Goal: Task Accomplishment & Management: Complete application form

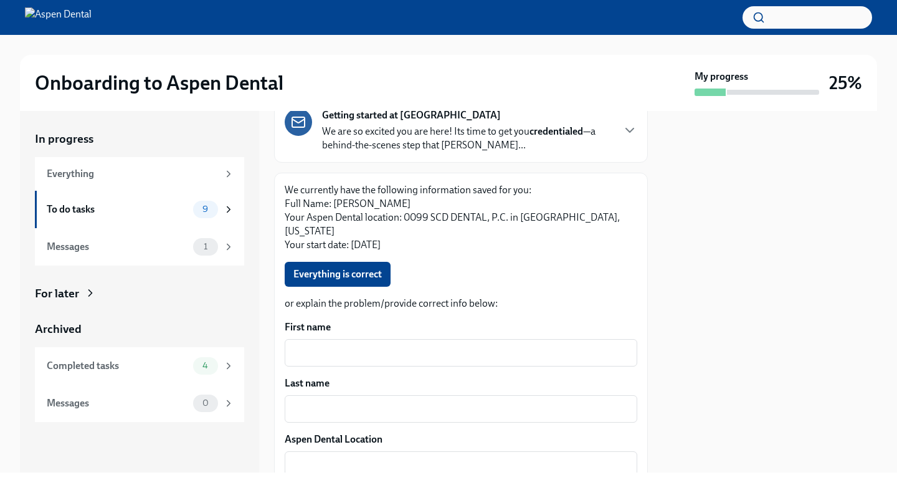
scroll to position [116, 0]
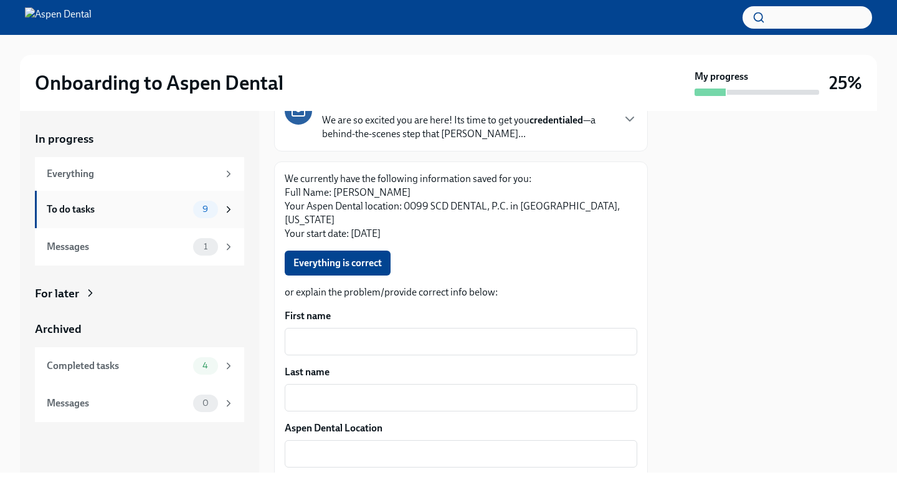
click at [101, 205] on div "To do tasks" at bounding box center [117, 209] width 141 height 14
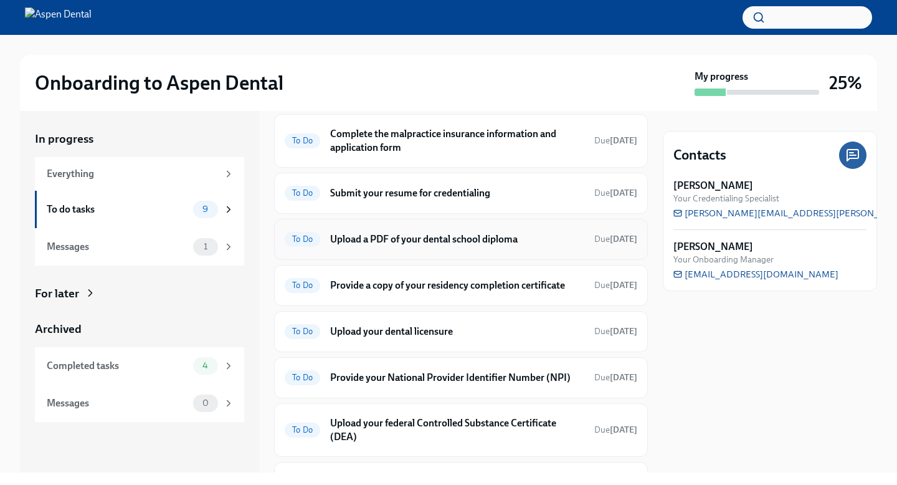
scroll to position [96, 0]
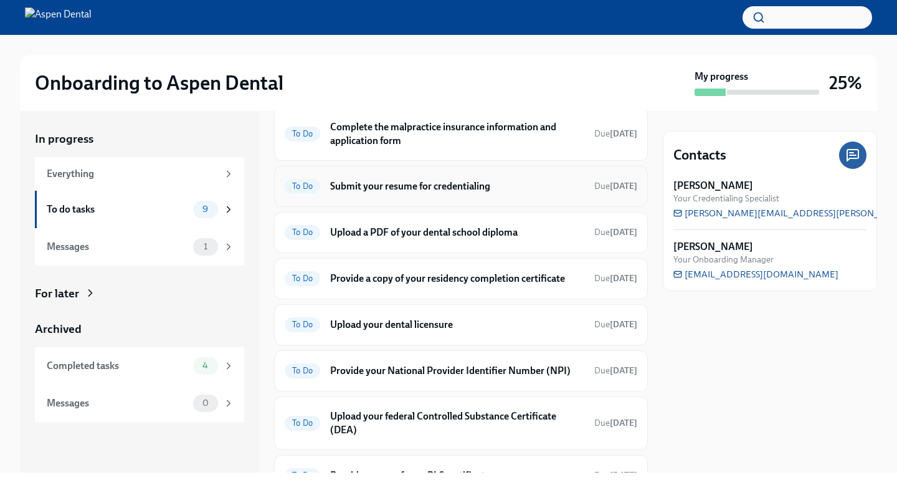
click at [456, 193] on h6 "Submit your resume for credentialing" at bounding box center [457, 186] width 254 height 14
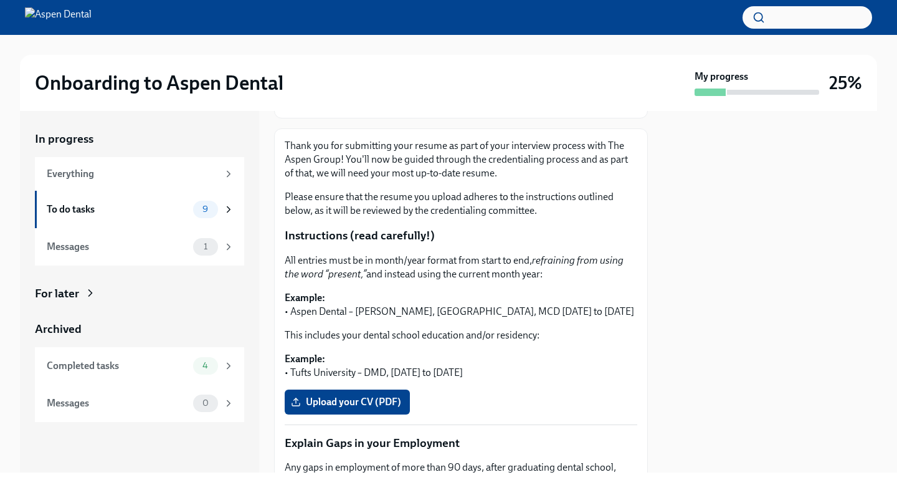
scroll to position [134, 0]
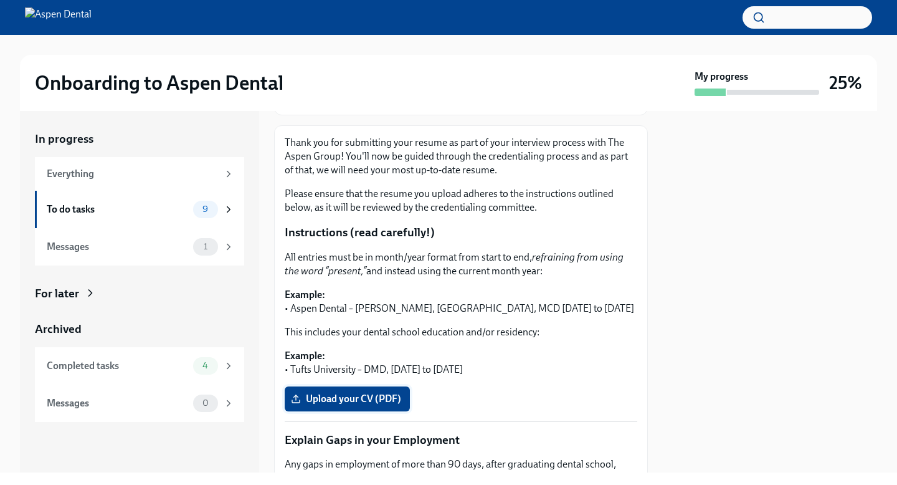
click at [353, 398] on span "Upload your CV (PDF)" at bounding box center [347, 398] width 108 height 12
click at [0, 0] on input "Upload your CV (PDF)" at bounding box center [0, 0] width 0 height 0
click at [348, 387] on label "Upload your CV (PDF)" at bounding box center [347, 398] width 125 height 25
click at [0, 0] on input "Upload your CV (PDF)" at bounding box center [0, 0] width 0 height 0
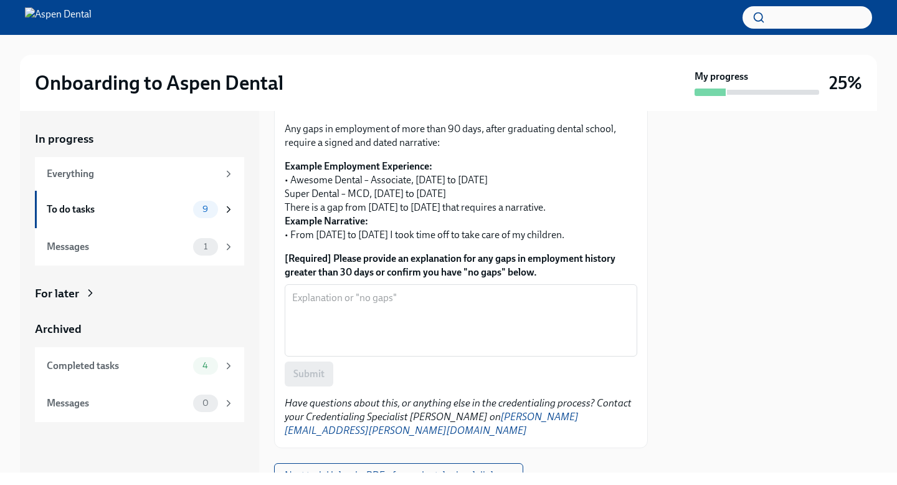
scroll to position [465, 0]
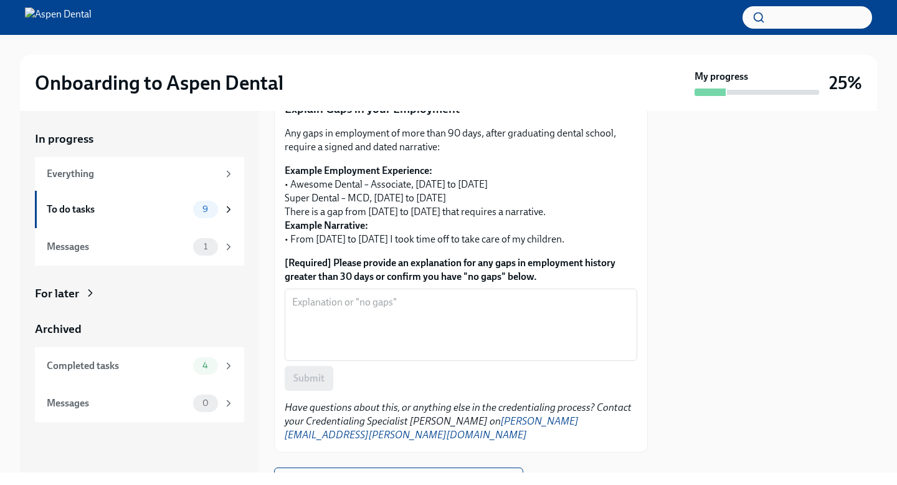
click at [434, 351] on textarea "[Required] Please provide an explanation for any gaps in employment history gre…" at bounding box center [461, 325] width 338 height 60
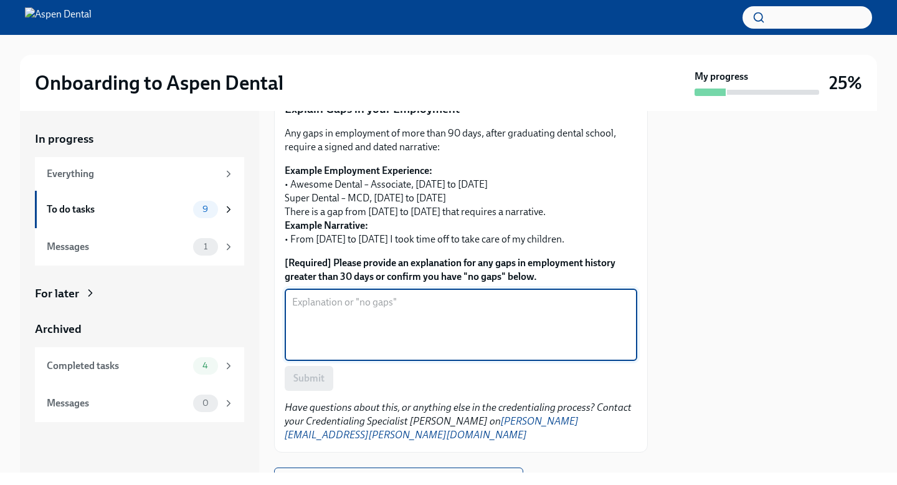
click at [348, 384] on div "Submit" at bounding box center [461, 378] width 353 height 25
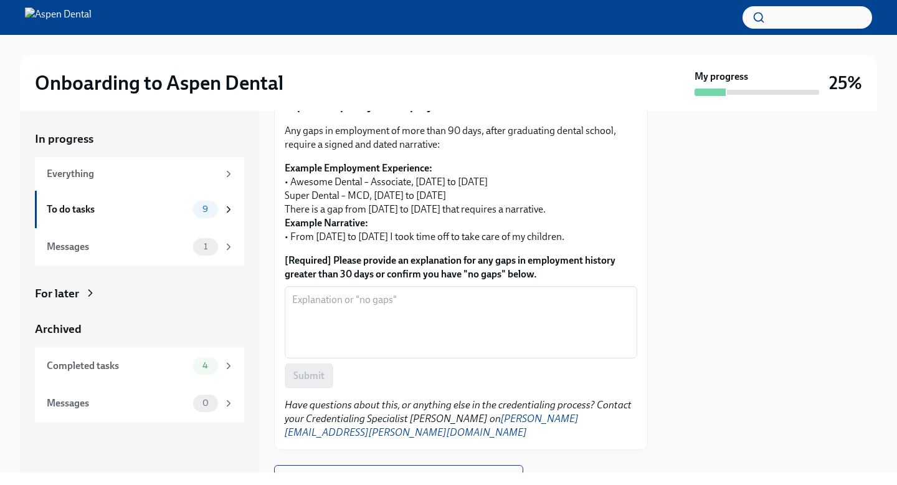
scroll to position [474, 0]
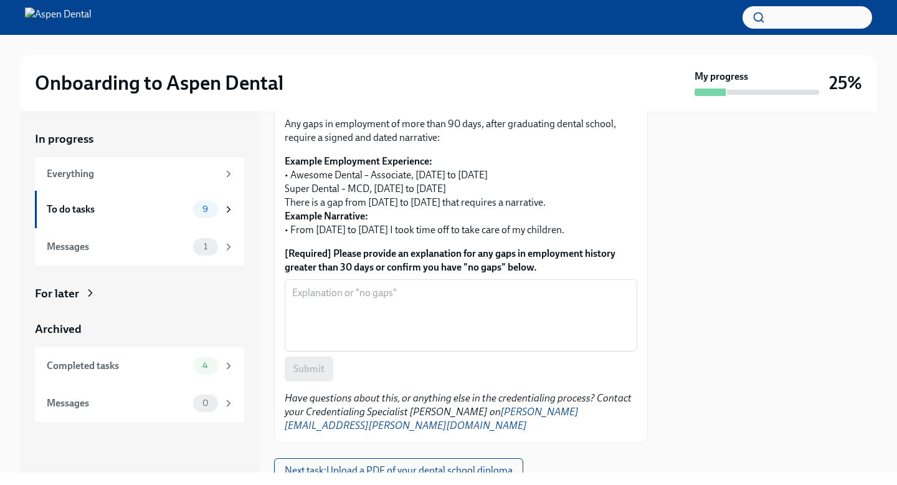
click at [368, 359] on div "Submit" at bounding box center [461, 368] width 353 height 25
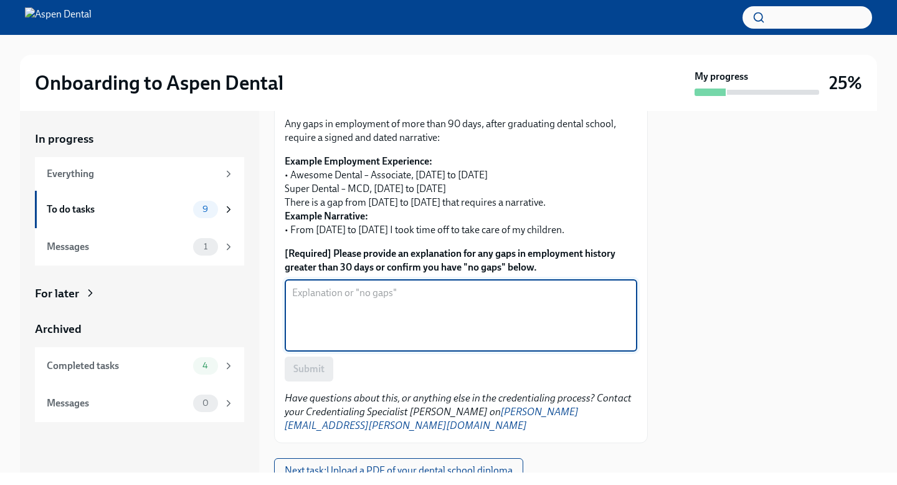
click at [357, 328] on textarea "[Required] Please provide an explanation for any gaps in employment history gre…" at bounding box center [461, 315] width 338 height 60
type textarea "No gaps"
click at [306, 371] on span "Submit" at bounding box center [308, 369] width 31 height 12
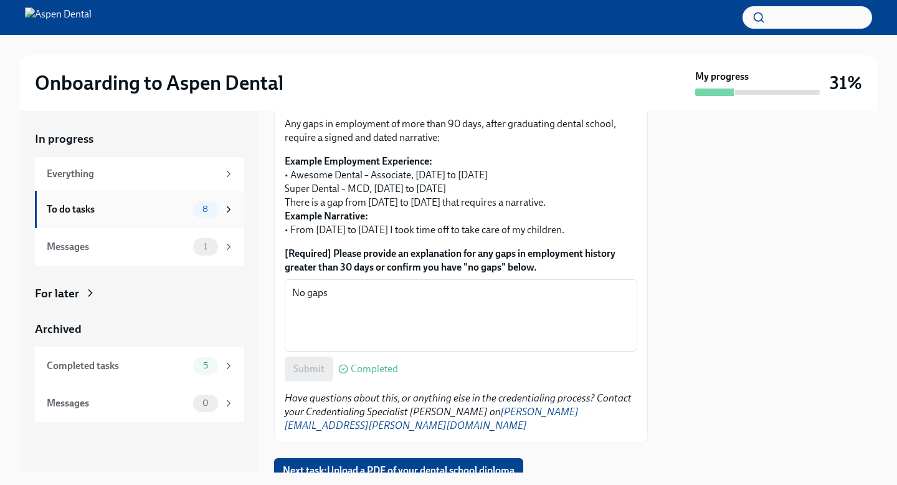
click at [157, 207] on div "To do tasks" at bounding box center [117, 209] width 141 height 14
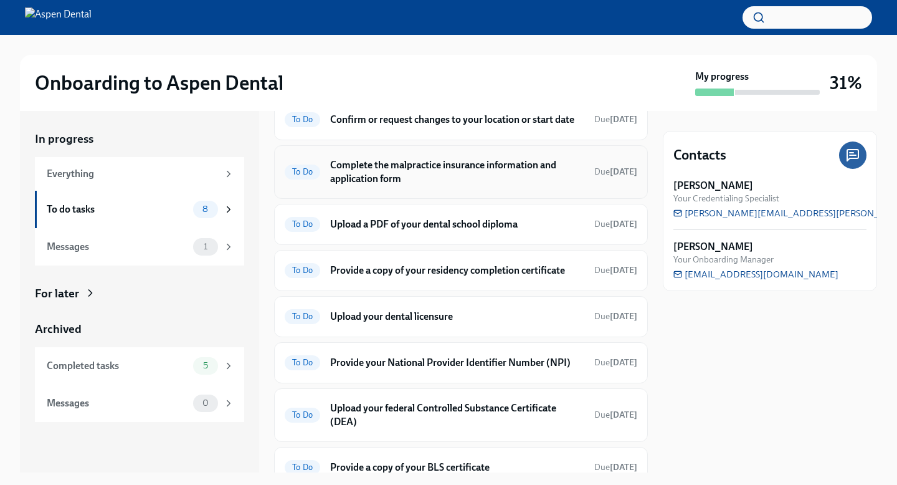
scroll to position [62, 0]
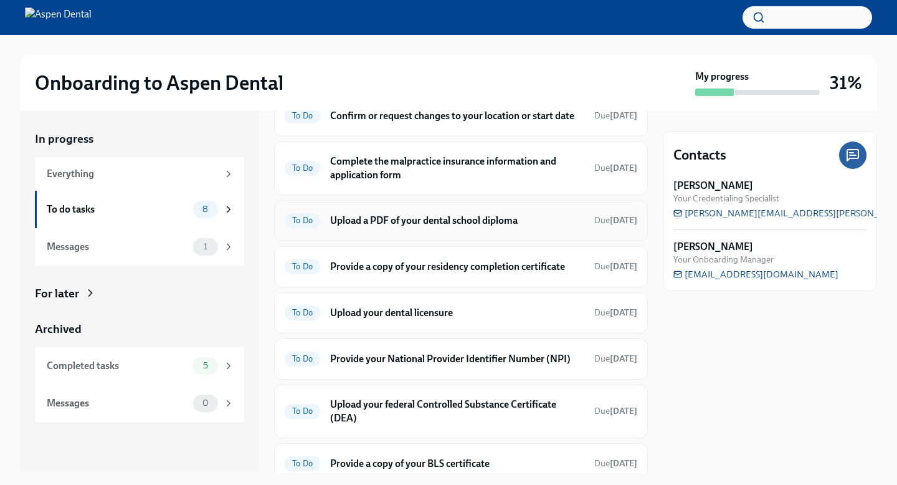
click at [401, 226] on h6 "Upload a PDF of your dental school diploma" at bounding box center [457, 221] width 254 height 14
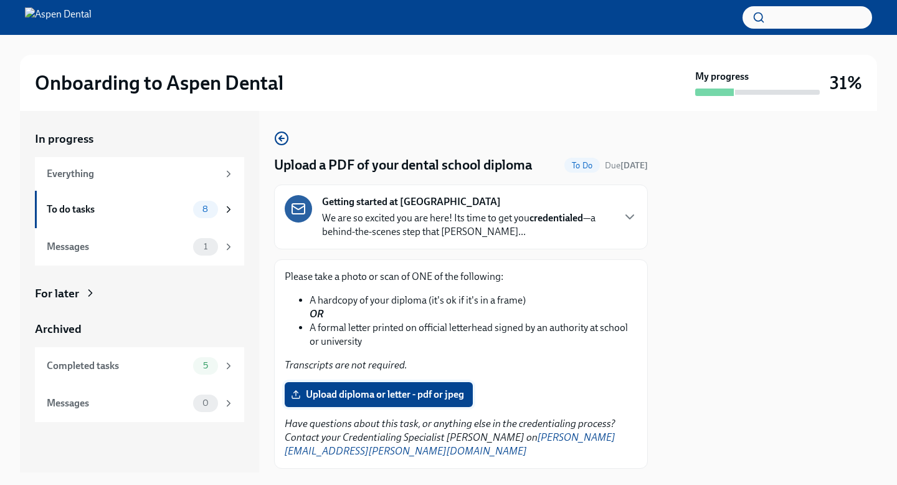
click at [342, 389] on span "Upload diploma or letter - pdf or jpeg" at bounding box center [378, 394] width 171 height 12
click at [0, 0] on input "Upload diploma or letter - pdf or jpeg" at bounding box center [0, 0] width 0 height 0
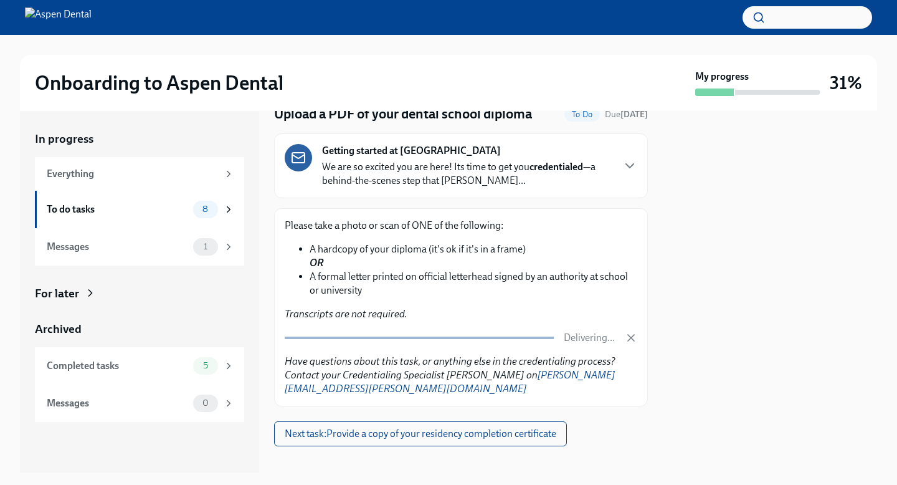
scroll to position [62, 0]
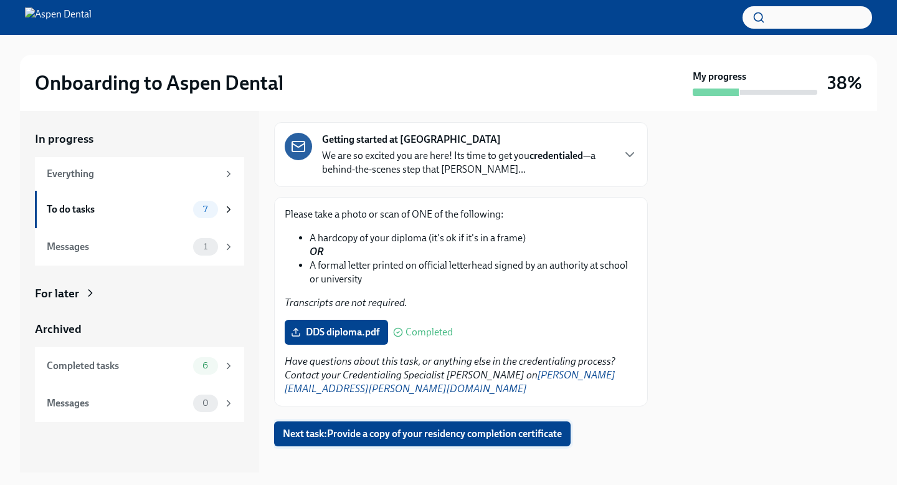
click at [360, 421] on button "Next task : Provide a copy of your residency completion certificate" at bounding box center [422, 433] width 297 height 25
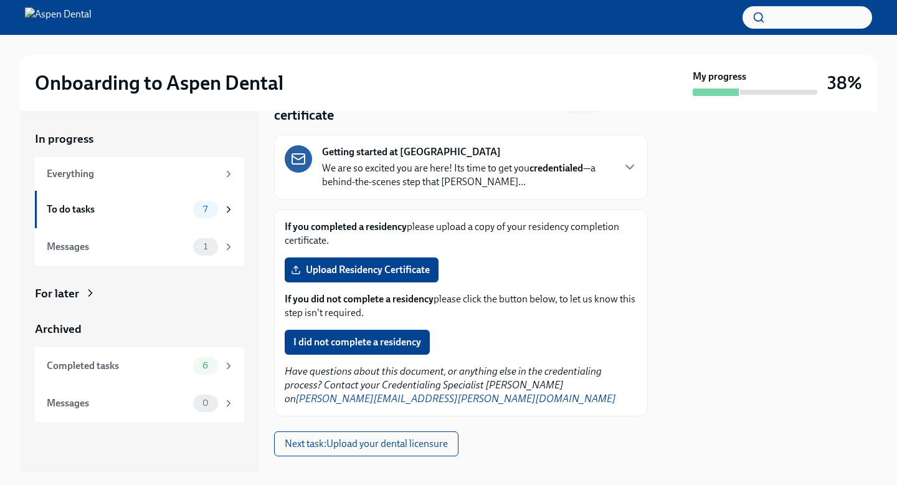
scroll to position [78, 0]
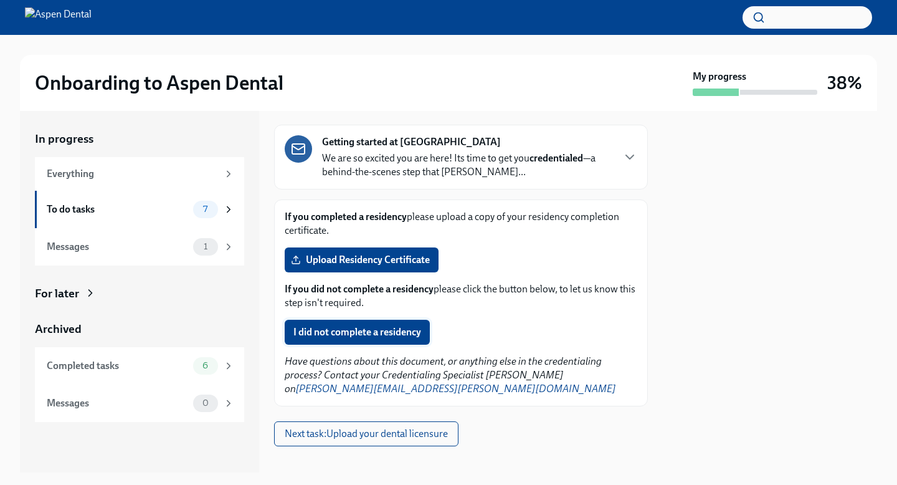
click at [419, 328] on span "I did not complete a residency" at bounding box center [357, 332] width 128 height 12
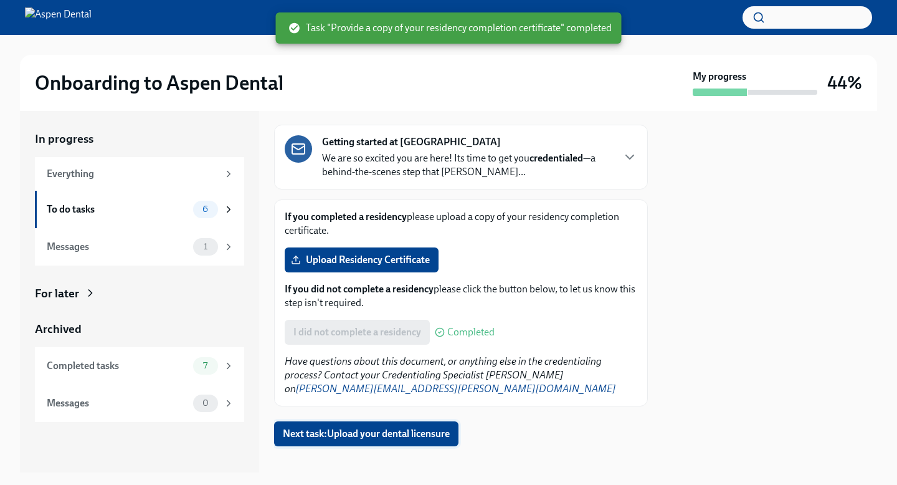
click at [372, 427] on span "Next task : Upload your dental licensure" at bounding box center [366, 433] width 167 height 12
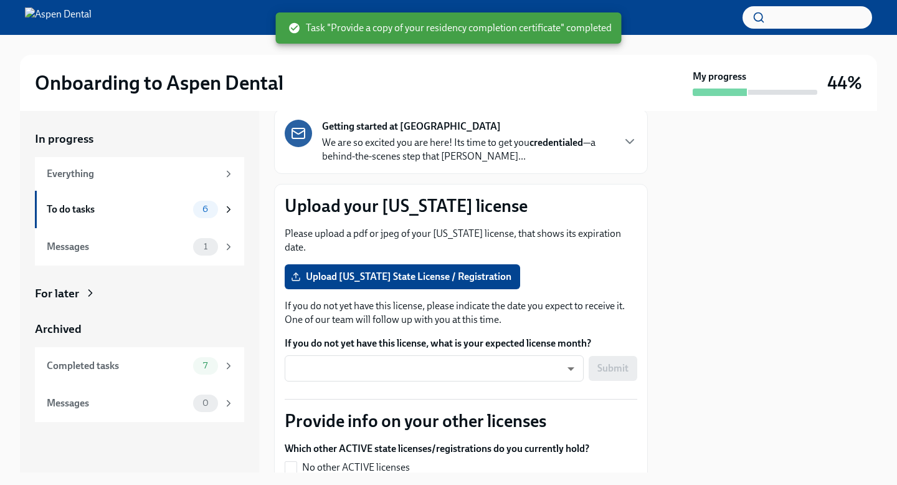
scroll to position [77, 0]
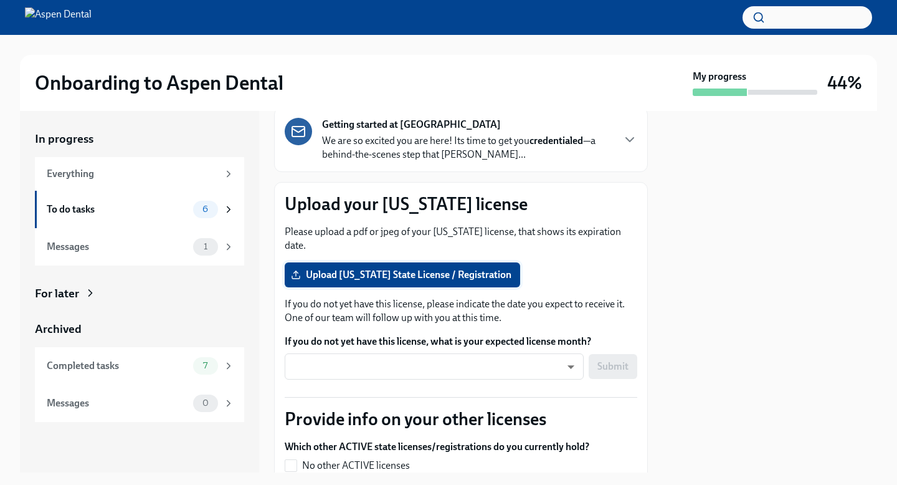
click at [417, 268] on label "Upload [US_STATE] State License / Registration" at bounding box center [402, 274] width 235 height 25
click at [0, 0] on input "Upload [US_STATE] State License / Registration" at bounding box center [0, 0] width 0 height 0
click at [356, 268] on span "Upload [US_STATE] State License / Registration" at bounding box center [402, 274] width 218 height 12
click at [0, 0] on input "Upload [US_STATE] State License / Registration" at bounding box center [0, 0] width 0 height 0
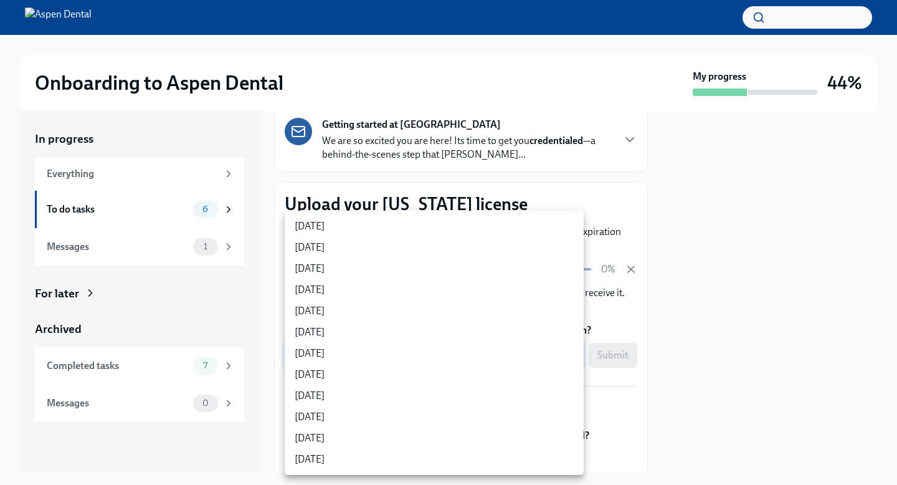
click at [564, 343] on body "Onboarding to Aspen Dental My progress 44% In progress Everything To do tasks 6…" at bounding box center [448, 242] width 897 height 485
click at [698, 369] on div at bounding box center [448, 242] width 897 height 485
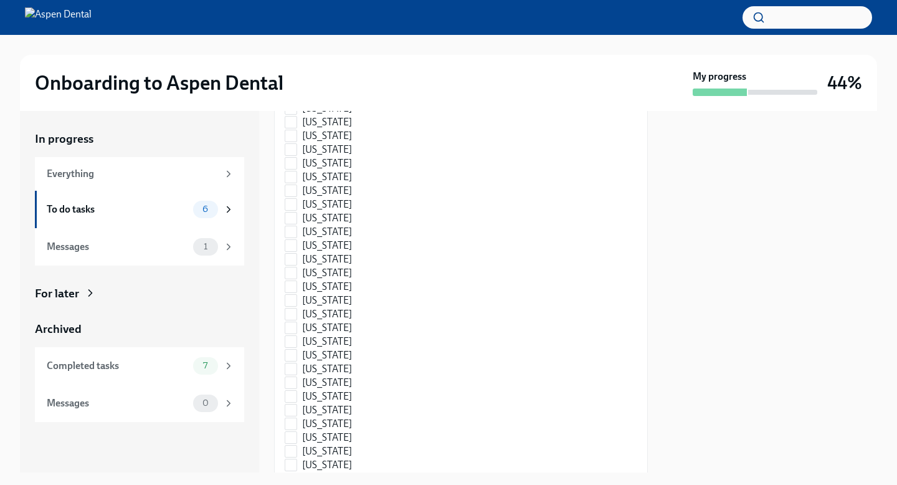
scroll to position [700, 0]
click at [293, 303] on input "[US_STATE]" at bounding box center [290, 308] width 11 height 11
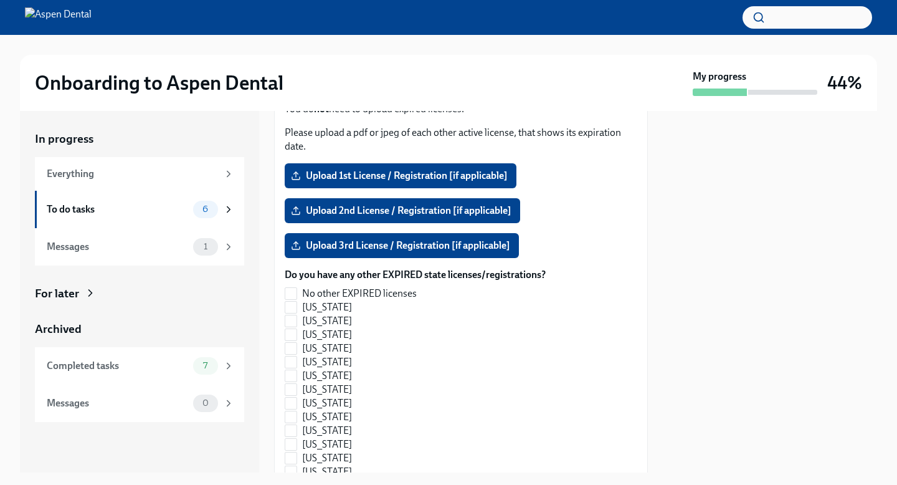
scroll to position [1055, 0]
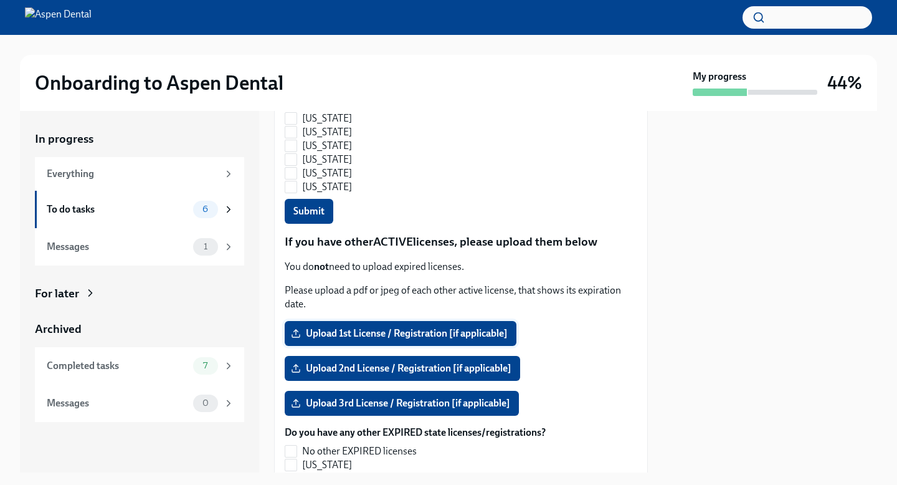
click at [377, 321] on label "Upload 1st License / Registration [if applicable]" at bounding box center [401, 333] width 232 height 25
click at [0, 0] on input "Upload 1st License / Registration [if applicable]" at bounding box center [0, 0] width 0 height 0
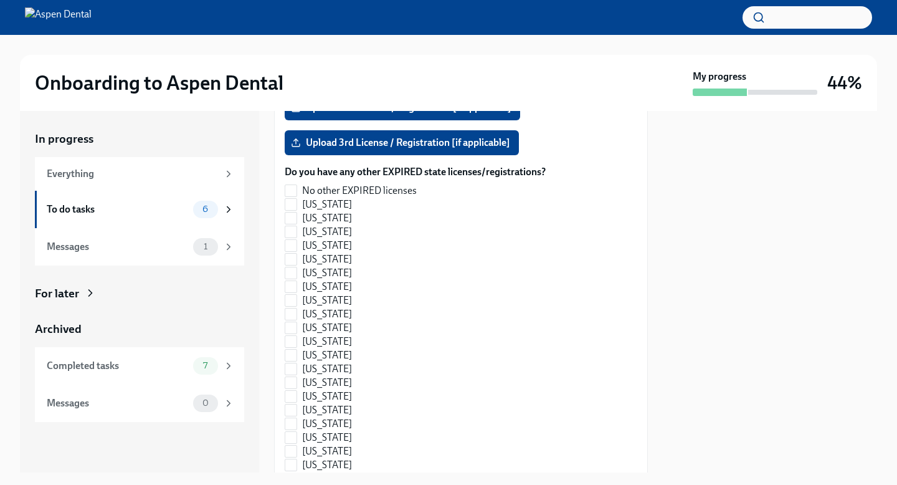
scroll to position [1314, 0]
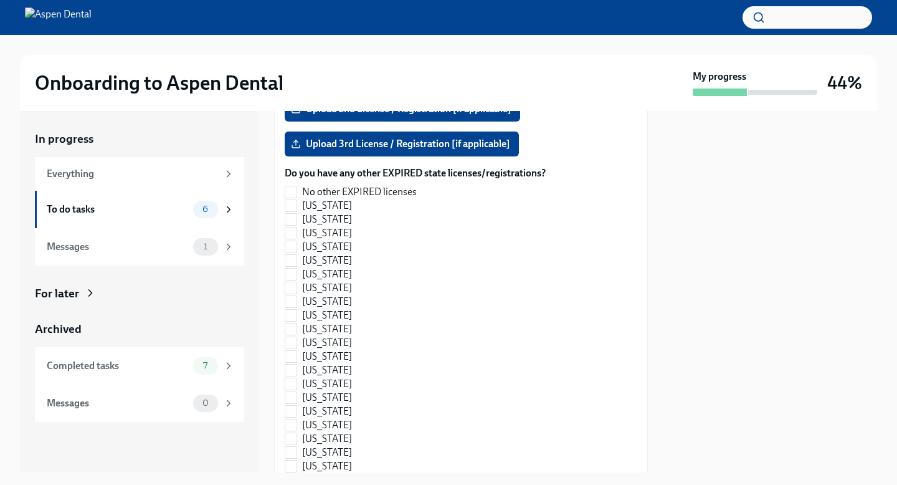
checkbox input "false"
click at [288, 186] on input "No other EXPIRED licenses" at bounding box center [290, 191] width 11 height 11
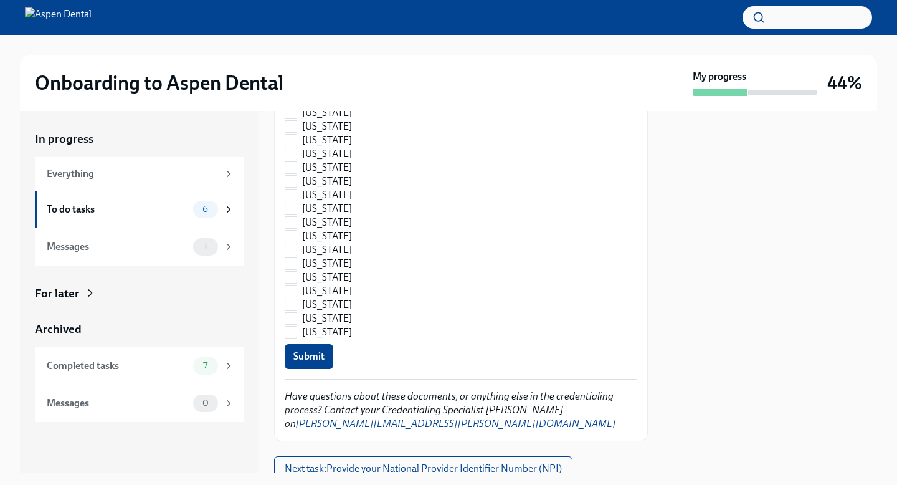
scroll to position [1907, 0]
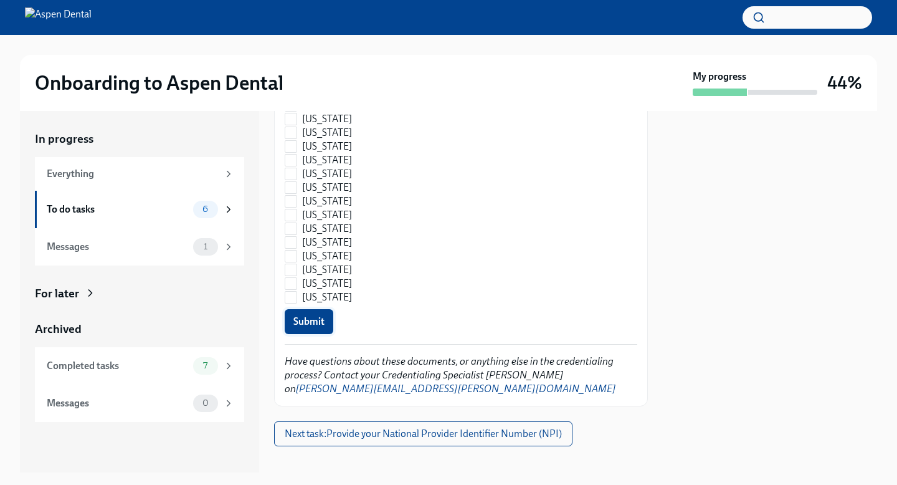
click at [310, 315] on span "Submit" at bounding box center [308, 321] width 31 height 12
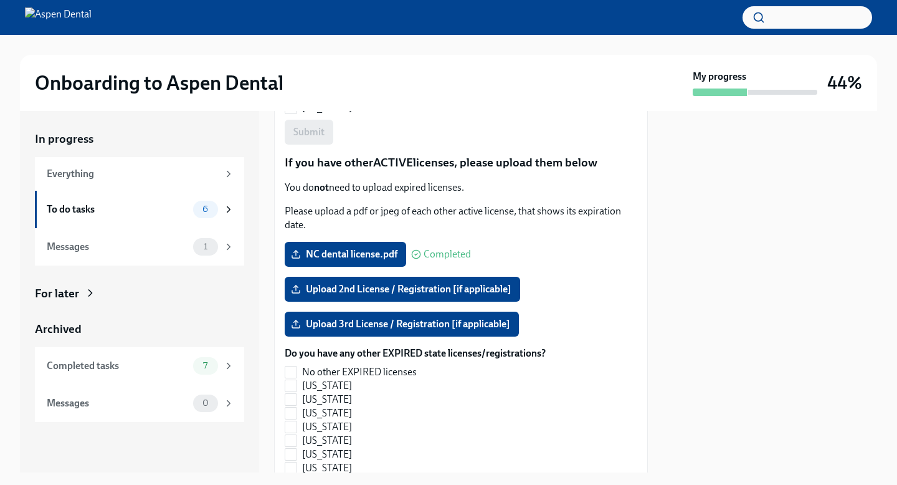
scroll to position [1084, 0]
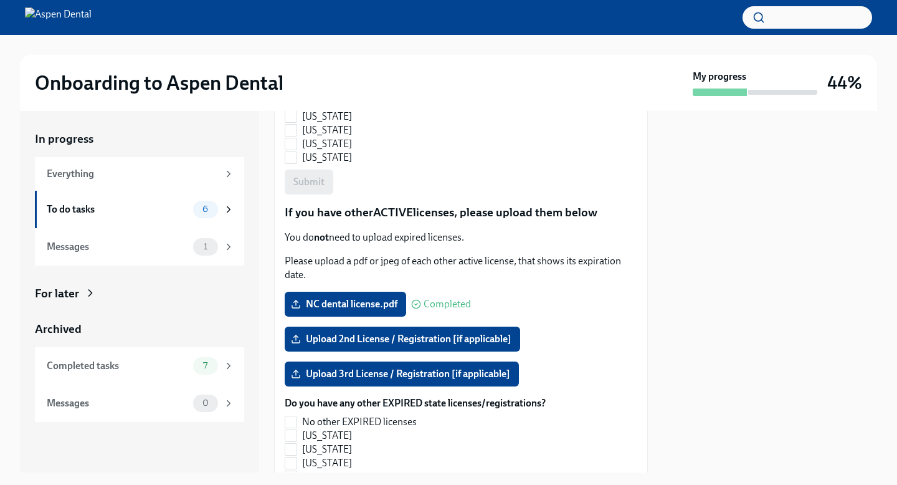
checkbox input "true"
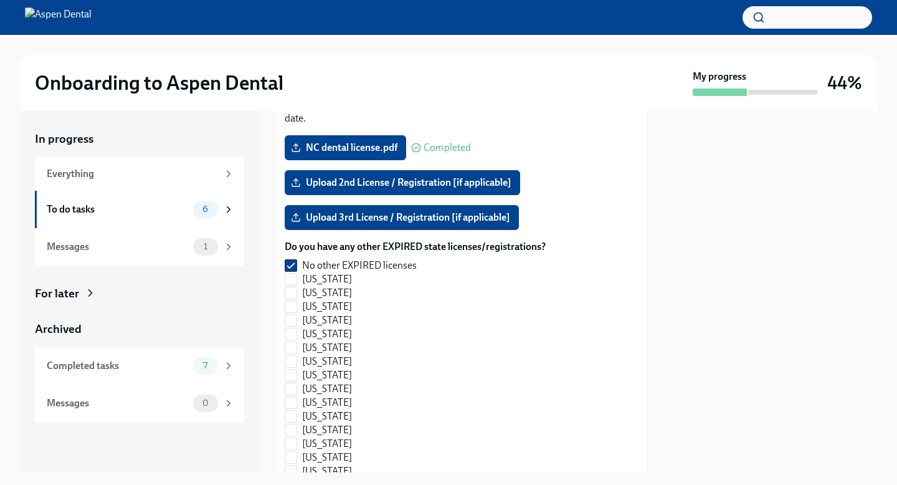
scroll to position [1907, 0]
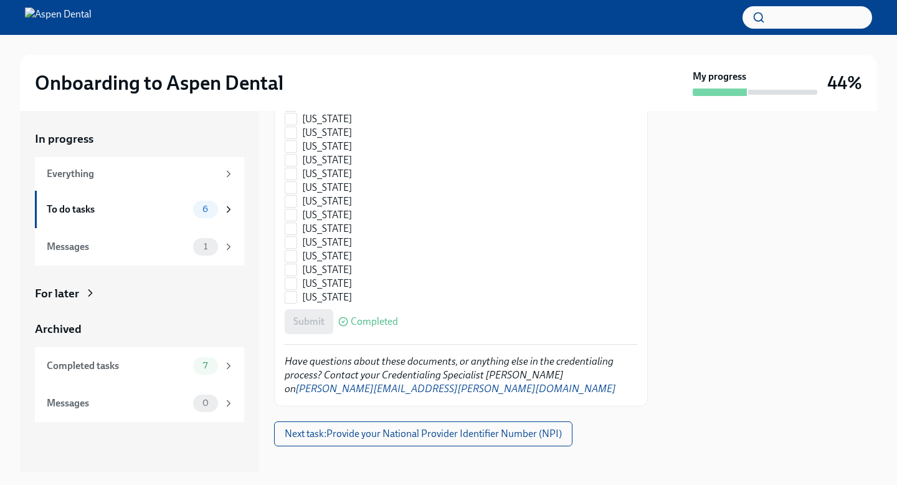
click at [312, 313] on div "Submit Completed" at bounding box center [461, 321] width 353 height 25
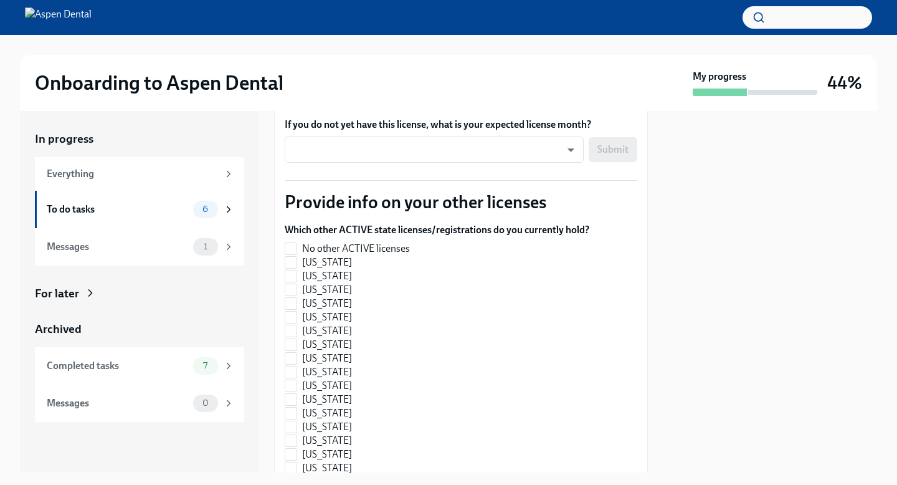
scroll to position [313, 0]
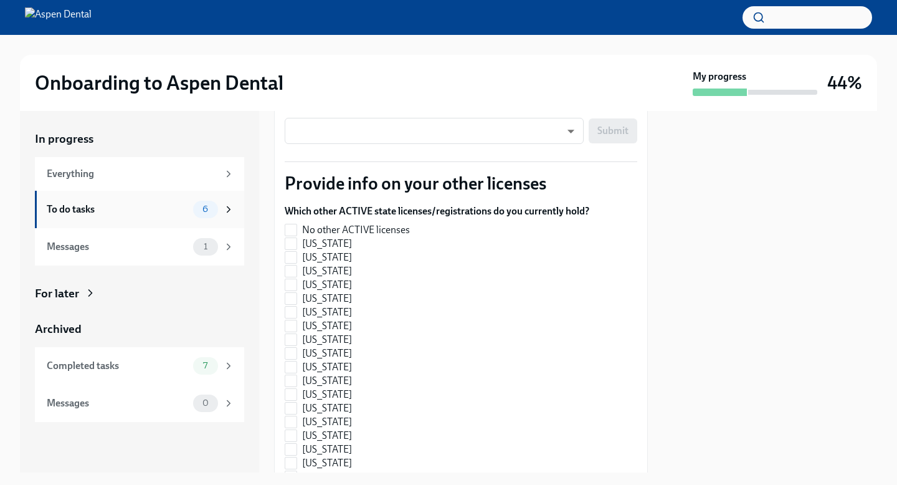
click at [135, 204] on div "To do tasks" at bounding box center [117, 209] width 141 height 14
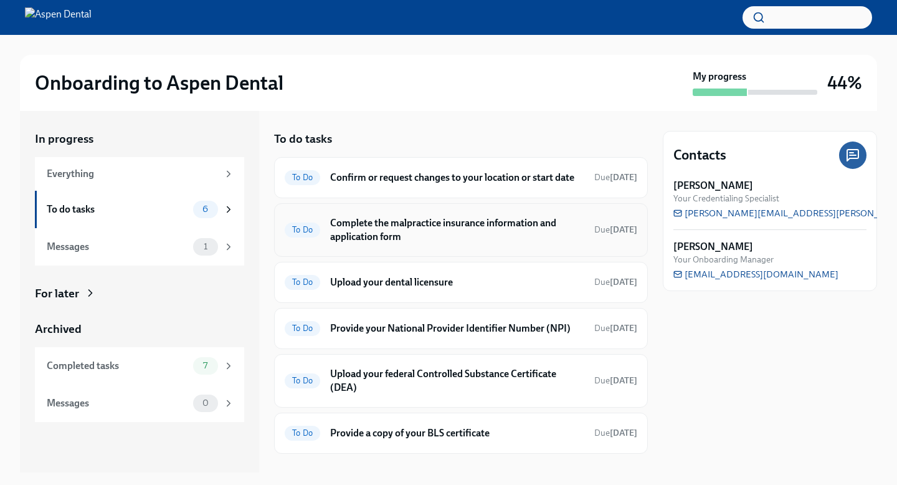
scroll to position [33, 0]
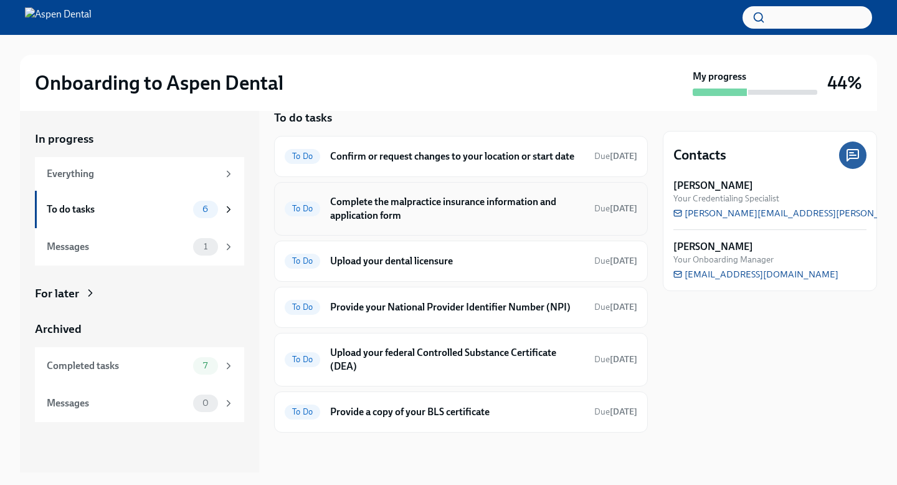
click at [504, 252] on div "To Do Upload your dental licensure Due [DATE]" at bounding box center [461, 261] width 353 height 20
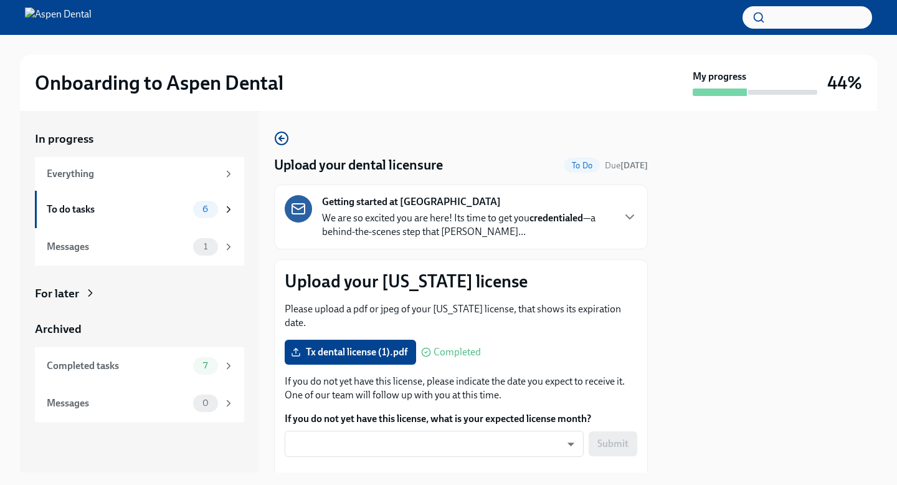
scroll to position [124, 0]
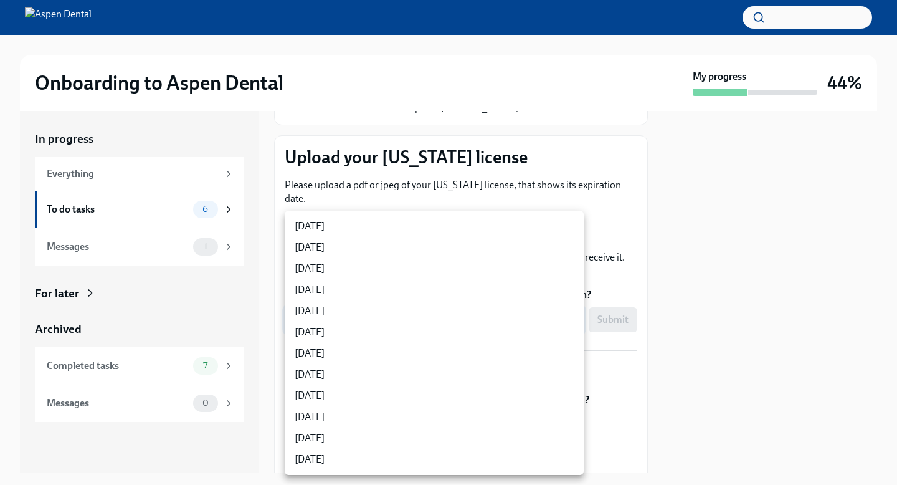
click at [414, 313] on body "Onboarding to Aspen Dental My progress 44% In progress Everything To do tasks 6…" at bounding box center [448, 242] width 897 height 485
click at [637, 237] on div at bounding box center [448, 242] width 897 height 485
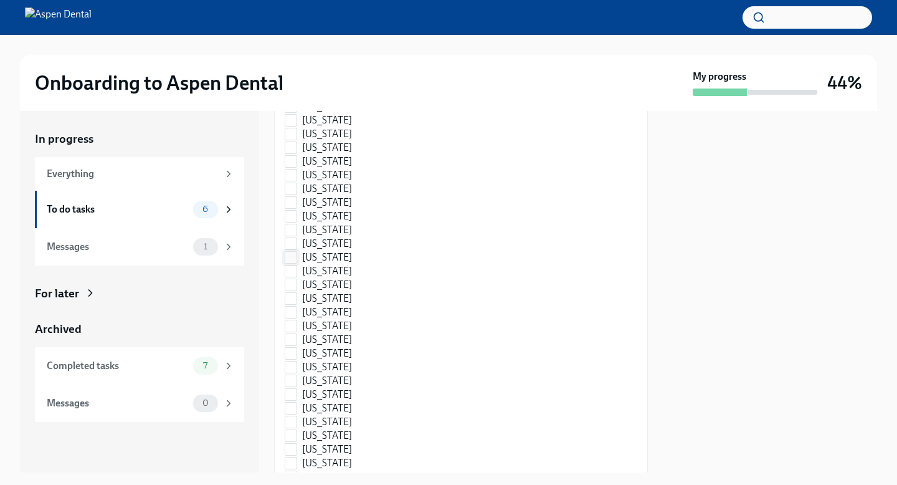
scroll to position [761, 0]
click at [300, 241] on label "[US_STATE]" at bounding box center [432, 248] width 295 height 14
click at [297, 242] on input "[US_STATE]" at bounding box center [290, 247] width 11 height 11
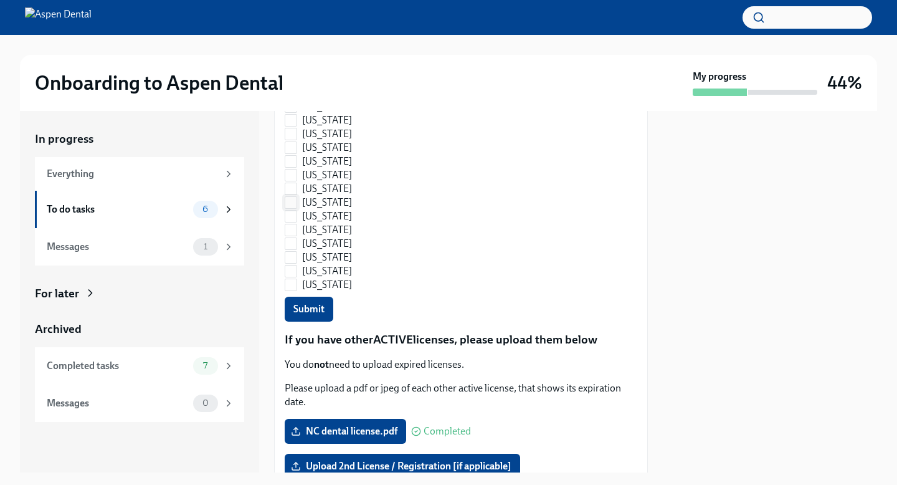
scroll to position [978, 0]
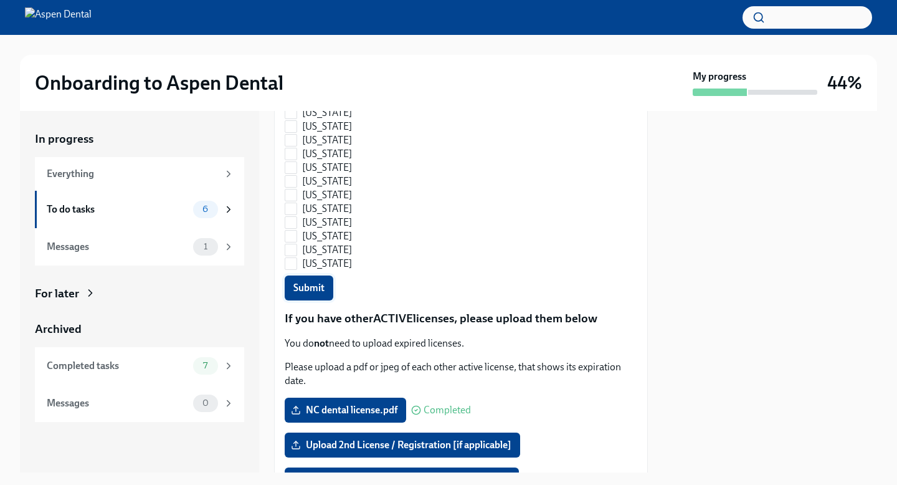
click at [318, 282] on span "Submit" at bounding box center [308, 288] width 31 height 12
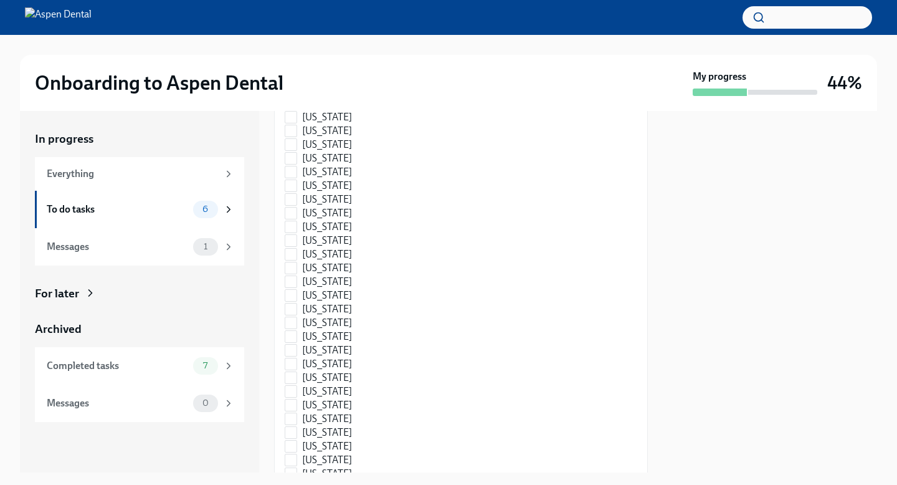
scroll to position [1828, 0]
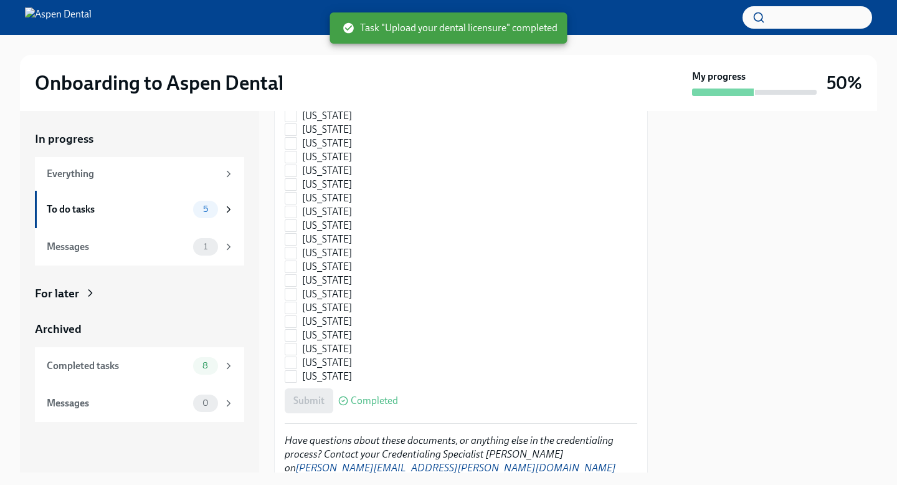
checkbox input "true"
click at [311, 388] on div "Submit Completed" at bounding box center [461, 400] width 353 height 25
click at [77, 210] on div "To do tasks" at bounding box center [117, 209] width 141 height 14
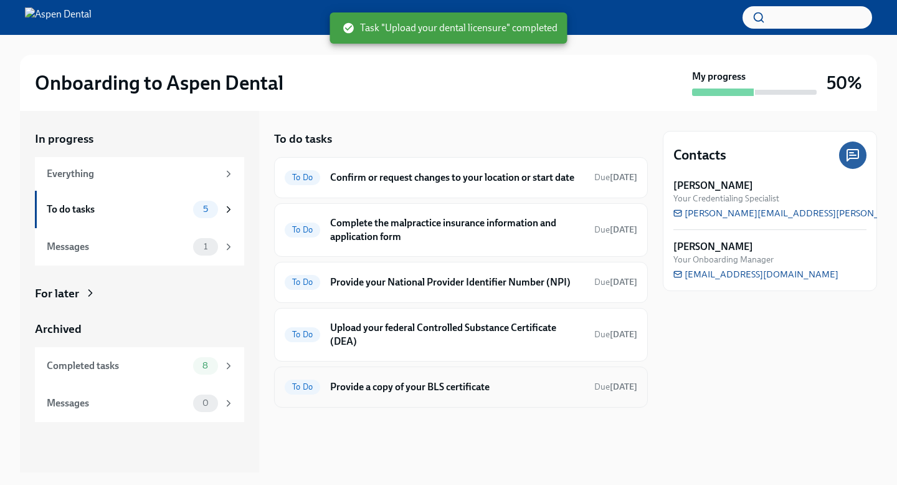
click at [516, 393] on h6 "Provide a copy of your BLS certificate" at bounding box center [457, 387] width 254 height 14
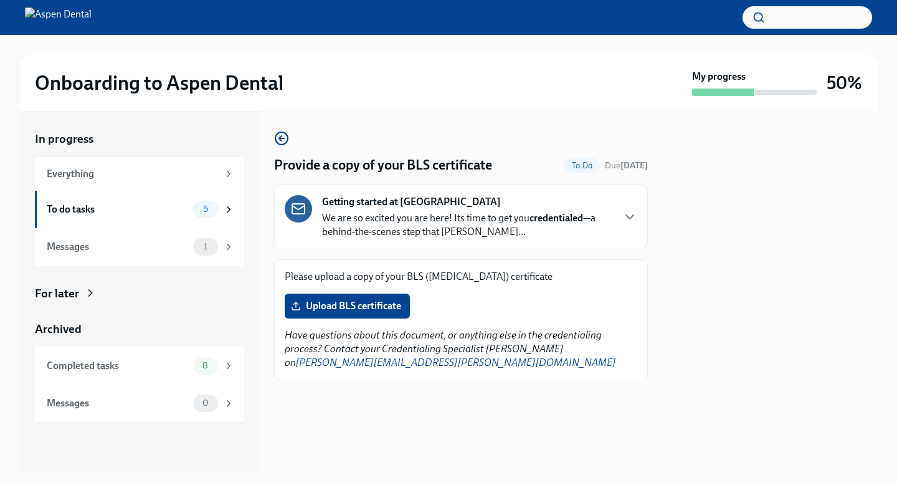
click at [399, 427] on div "Provide a copy of your BLS certificate To Do Due [DATE] Getting started at [GEO…" at bounding box center [461, 291] width 374 height 361
click at [359, 321] on div "Please upload a copy of your BLS ([MEDICAL_DATA]) certificate Upload BLS certif…" at bounding box center [461, 320] width 353 height 100
click at [359, 313] on label "Upload BLS certificate" at bounding box center [347, 305] width 125 height 25
click at [0, 0] on input "Upload BLS certificate" at bounding box center [0, 0] width 0 height 0
click at [410, 448] on div "Provide a copy of your BLS certificate To Do Due [DATE] Getting started at [GEO…" at bounding box center [461, 291] width 374 height 361
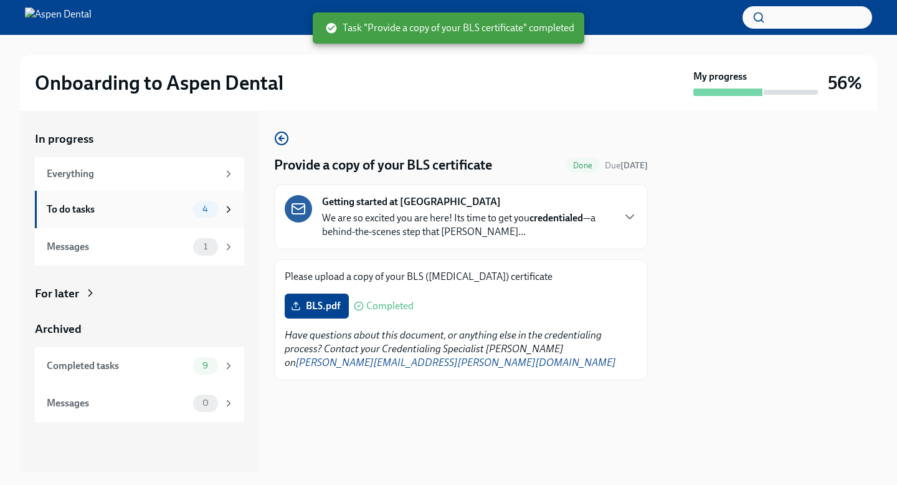
click at [141, 212] on div "To do tasks" at bounding box center [117, 209] width 141 height 14
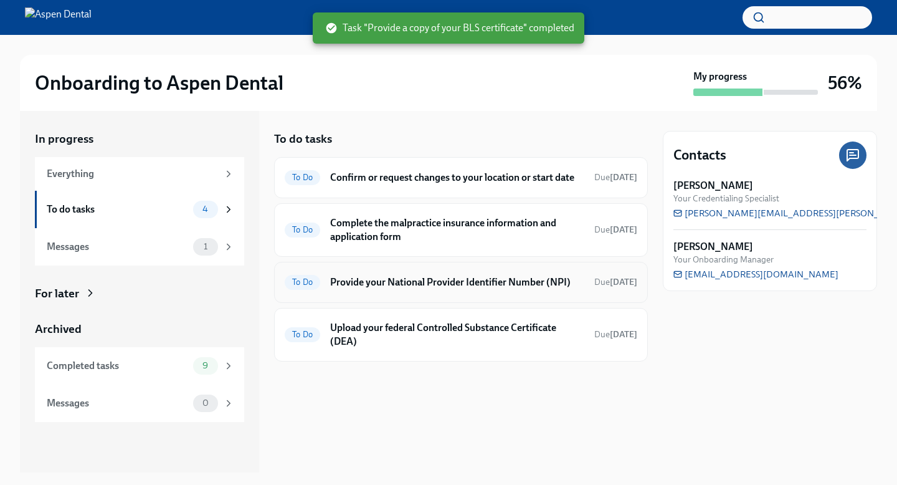
click at [487, 289] on h6 "Provide your National Provider Identifier Number (NPI)" at bounding box center [457, 282] width 254 height 14
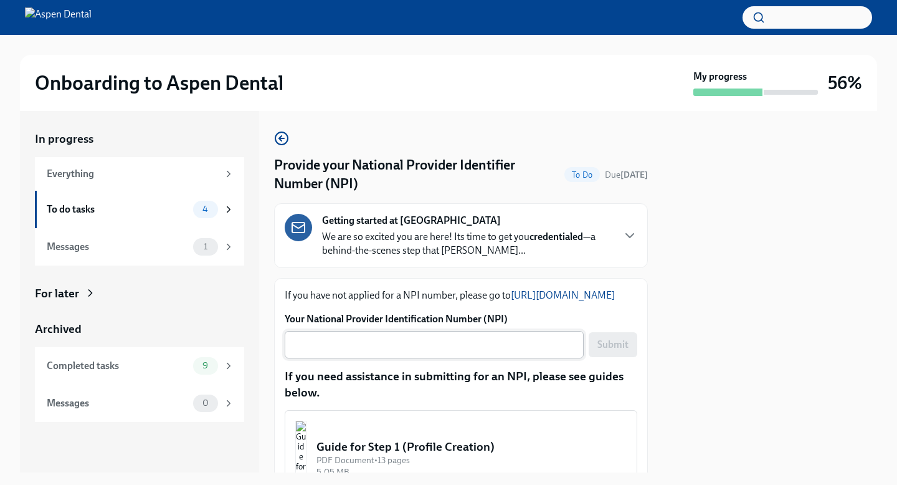
click at [374, 351] on textarea "Your National Provider Identification Number (NPI)" at bounding box center [434, 344] width 284 height 15
paste textarea "1093500662"
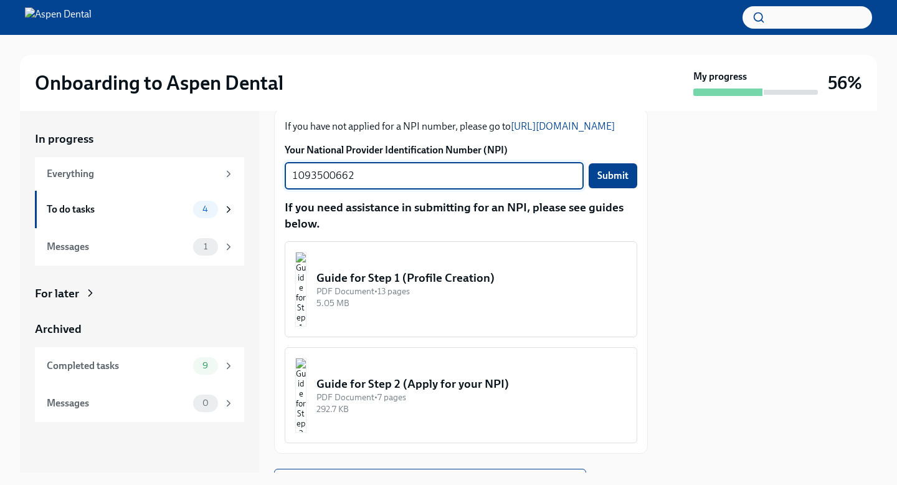
scroll to position [171, 0]
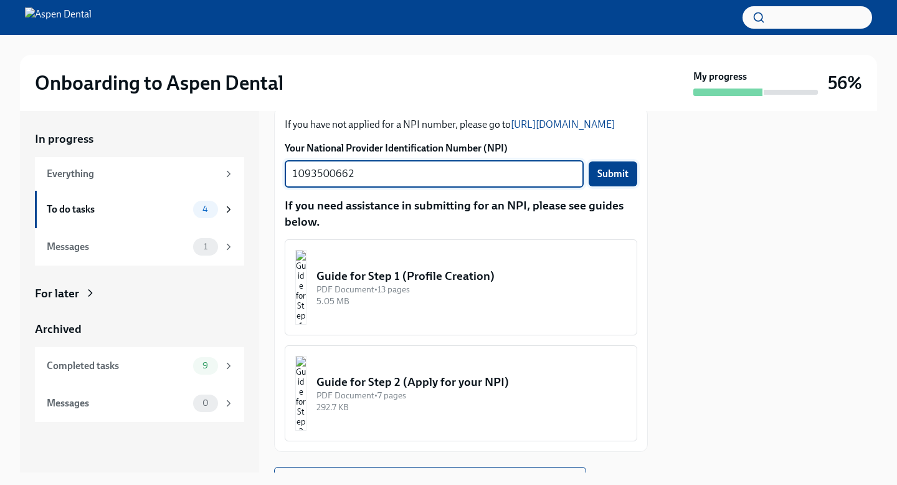
type textarea "1093500662"
click at [635, 181] on button "Submit" at bounding box center [613, 173] width 49 height 25
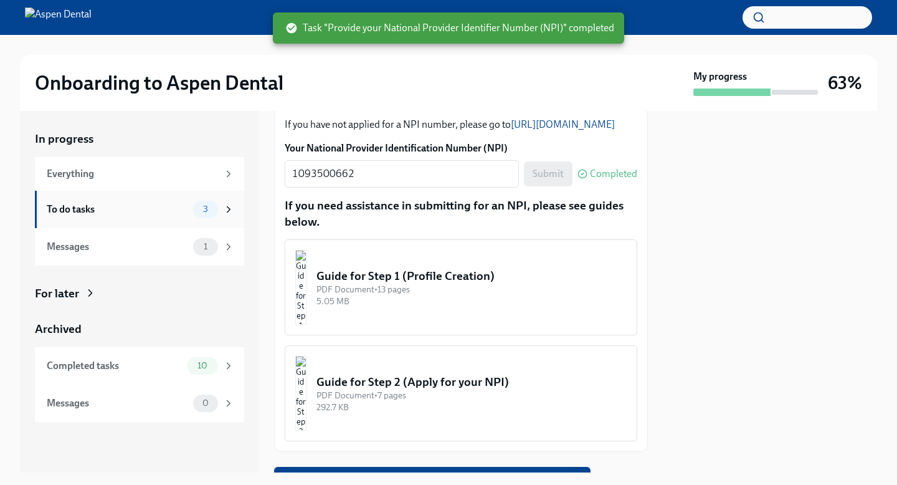
click at [125, 212] on div "To do tasks" at bounding box center [117, 209] width 141 height 14
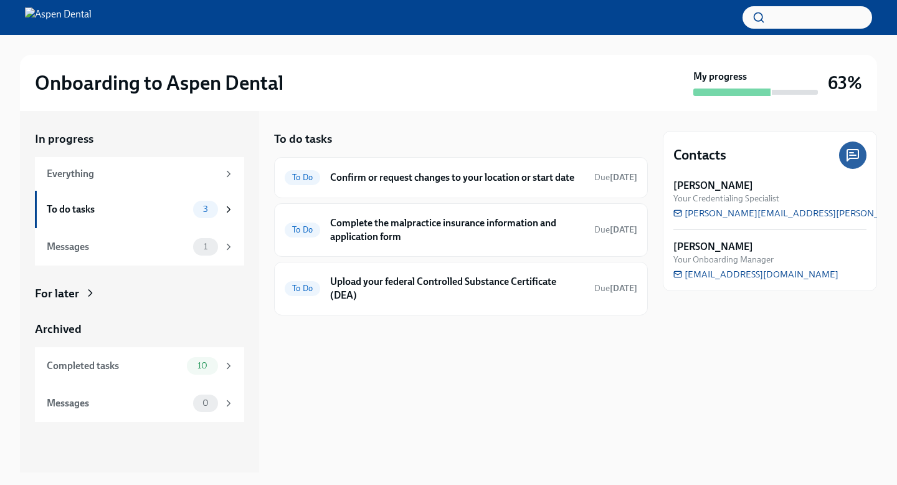
click at [435, 369] on div "To do tasks To Do Confirm or request changes to your location or start date Due…" at bounding box center [461, 291] width 374 height 361
